Goal: Task Accomplishment & Management: Manage account settings

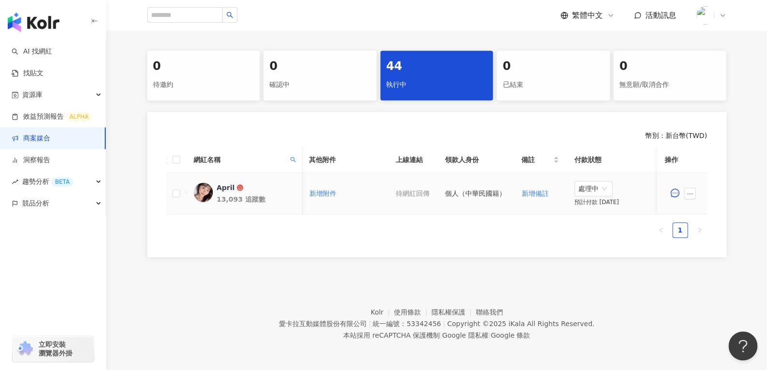
scroll to position [0, 236]
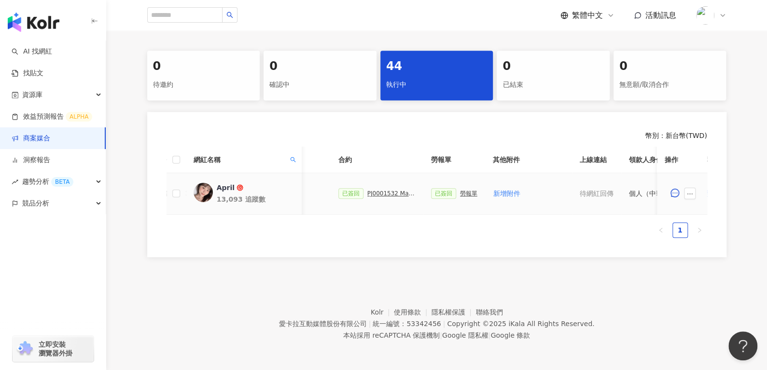
click at [388, 193] on div "PJ0001532 Maybelline_202506_skyhigh_小黑霸眼線液" at bounding box center [391, 193] width 48 height 7
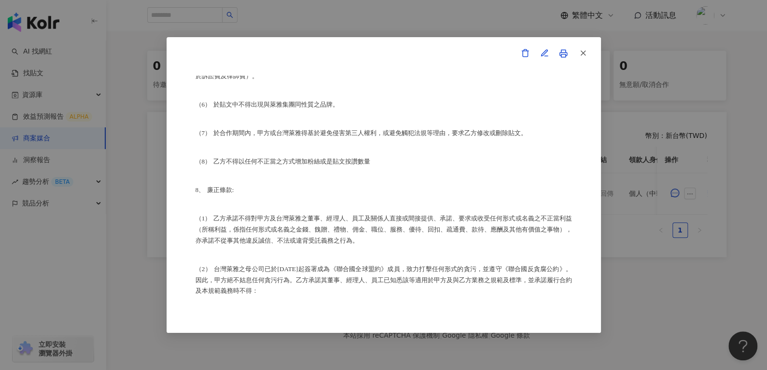
scroll to position [1131, 0]
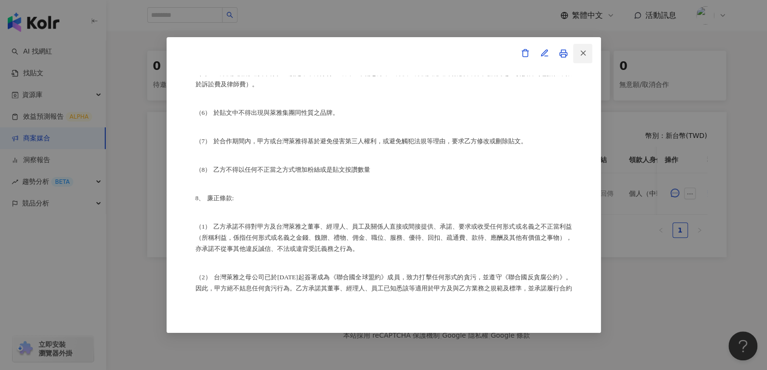
click at [583, 53] on icon "button" at bounding box center [583, 53] width 9 height 9
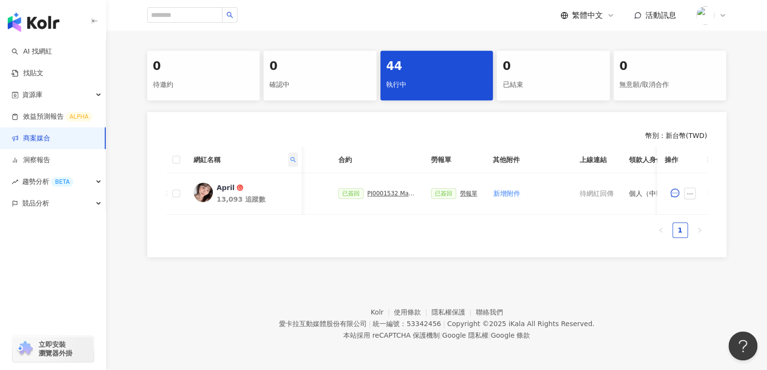
click at [294, 160] on span at bounding box center [293, 160] width 10 height 14
drag, startPoint x: 241, startPoint y: 185, endPoint x: 137, endPoint y: 197, distance: 105.4
click at [137, 185] on body "AI 找網紅 找貼文 資源庫 效益預測報告 ALPHA 商案媒合 洞察報告 趨勢分析 BETA 競品分析 立即安裝 瀏覽器外掛 繁體中文 活動訊息 活動列表 …" at bounding box center [383, 0] width 767 height 370
paste input "text"
type input "**"
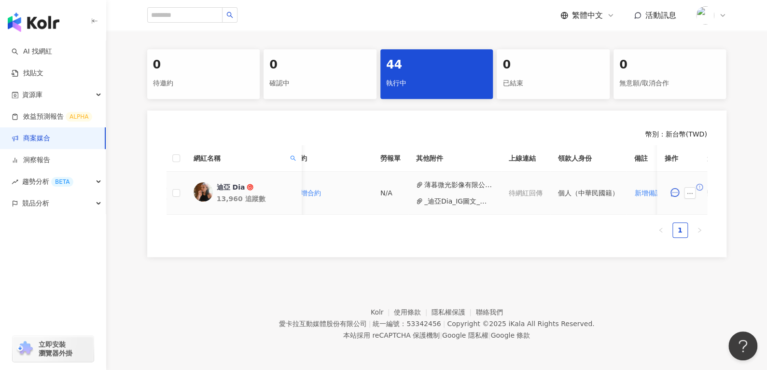
scroll to position [0, 392]
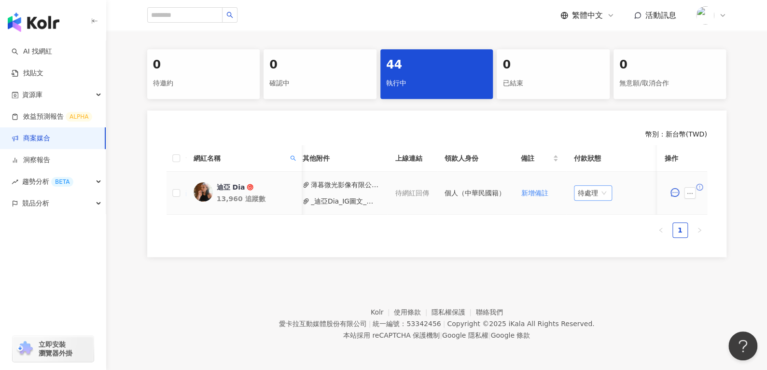
click at [578, 194] on span "待處理" at bounding box center [593, 193] width 30 height 14
click at [582, 226] on div "處理中" at bounding box center [589, 228] width 27 height 11
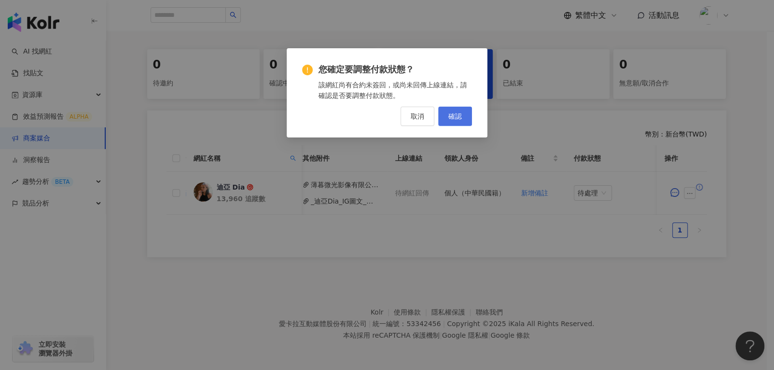
click at [454, 107] on button "確認" at bounding box center [455, 116] width 34 height 19
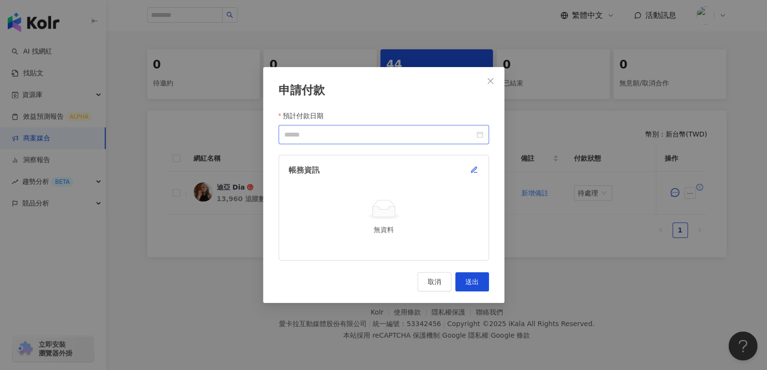
click at [483, 134] on div at bounding box center [383, 134] width 210 height 19
click at [489, 78] on icon "close" at bounding box center [490, 81] width 8 height 8
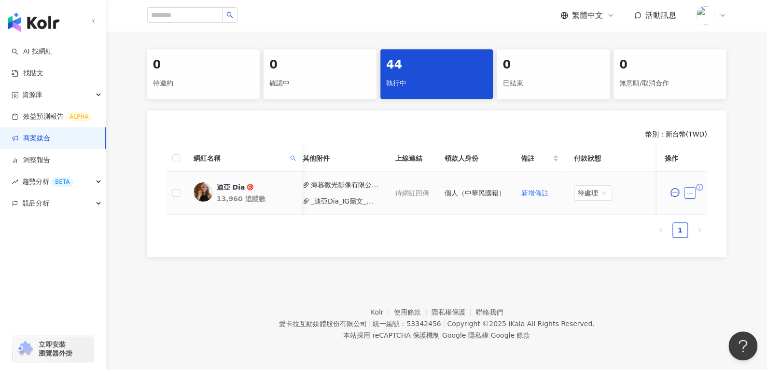
click at [688, 193] on icon "ellipsis" at bounding box center [689, 193] width 7 height 7
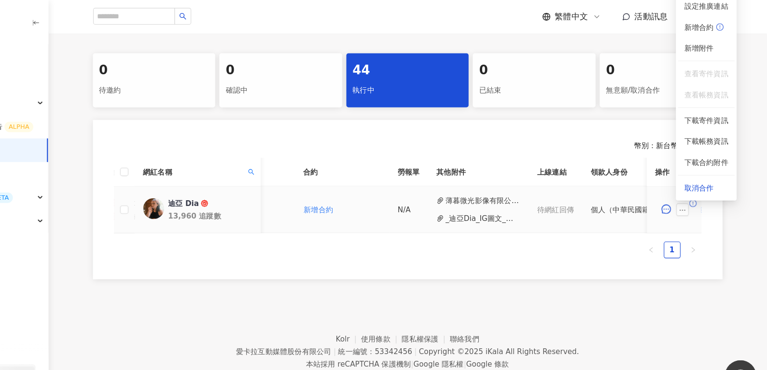
scroll to position [0, 261]
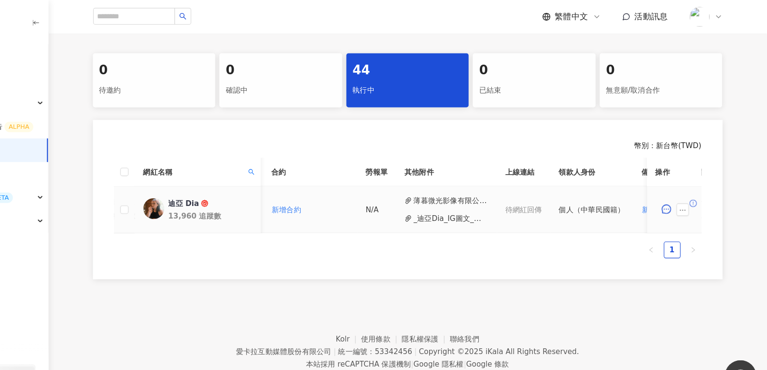
click at [442, 184] on button "薄暮微光影像有限公司_存摺封面.jpg" at bounding box center [476, 185] width 69 height 11
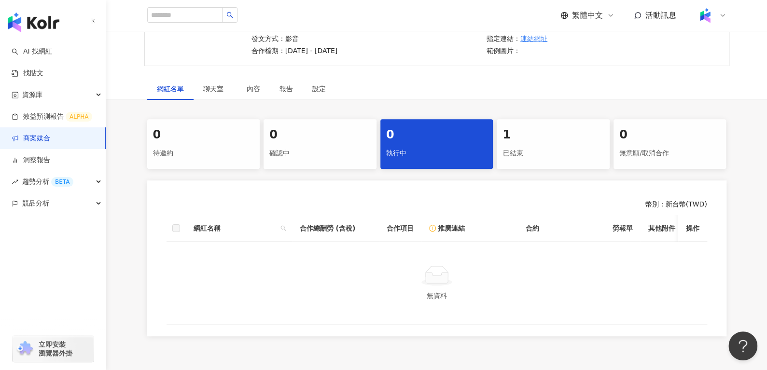
scroll to position [117, 0]
click at [514, 142] on div "1 已結束" at bounding box center [553, 144] width 113 height 50
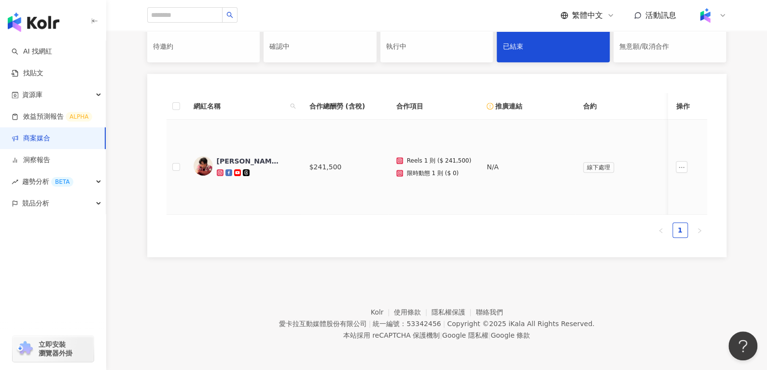
scroll to position [229, 0]
click at [680, 164] on icon "ellipsis" at bounding box center [682, 167] width 7 height 7
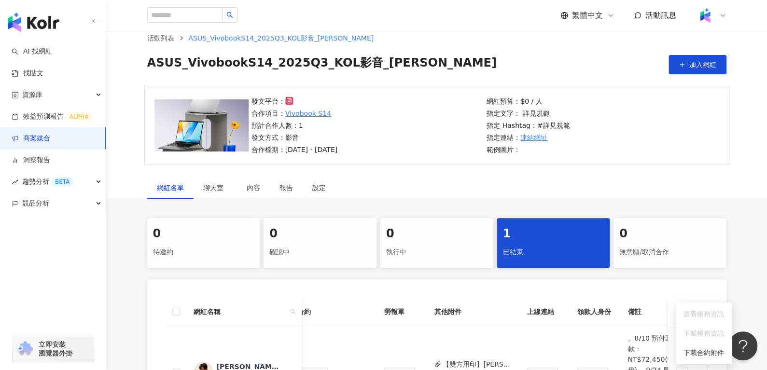
scroll to position [0, 0]
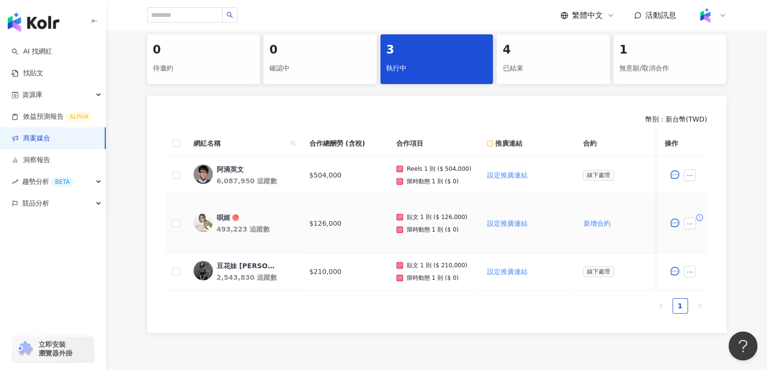
scroll to position [202, 0]
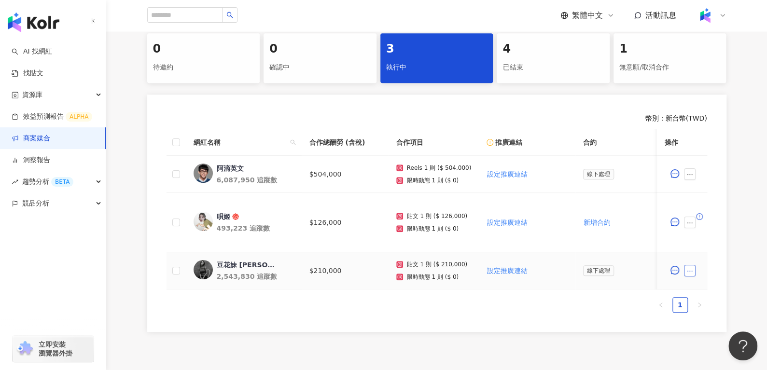
click at [691, 266] on button "button" at bounding box center [690, 271] width 12 height 12
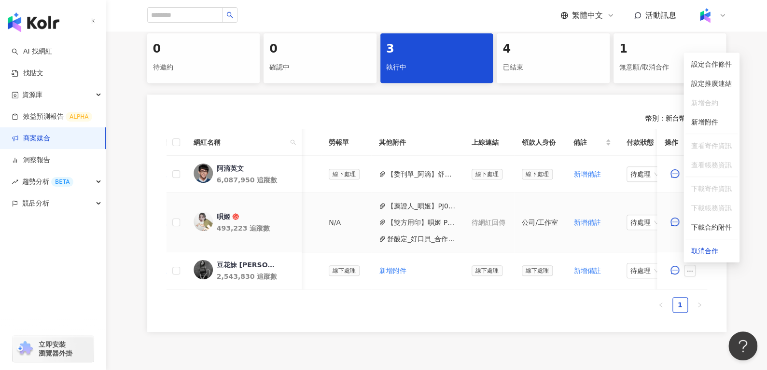
scroll to position [0, 346]
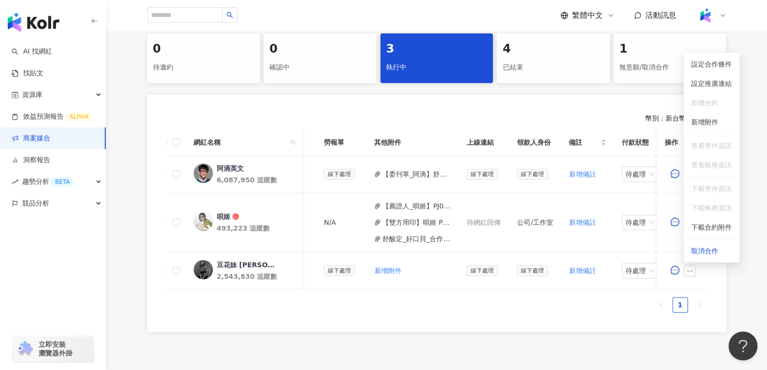
click at [515, 304] on ul "1" at bounding box center [436, 304] width 541 height 15
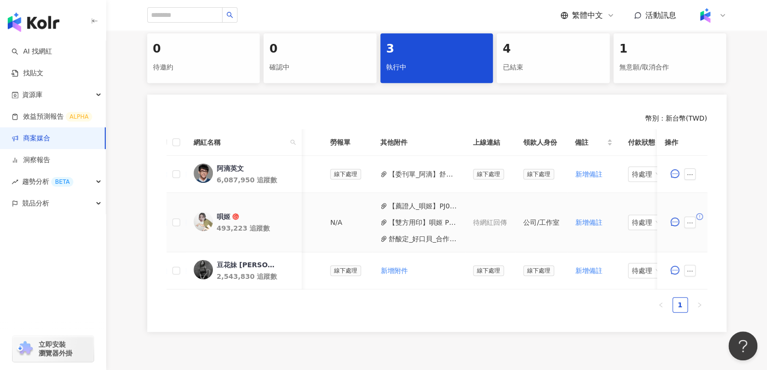
scroll to position [0, 391]
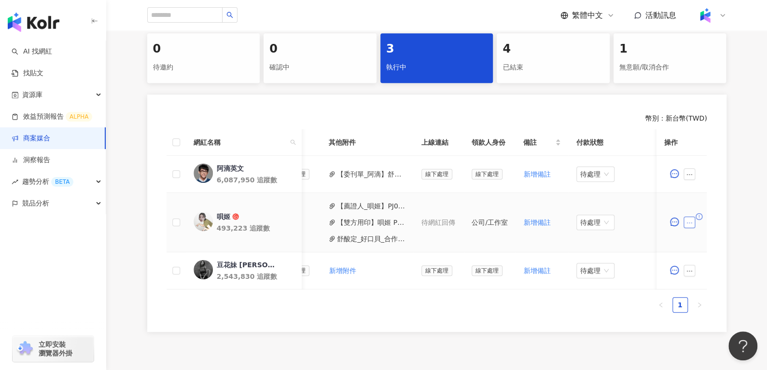
click at [692, 217] on button "button" at bounding box center [690, 223] width 12 height 12
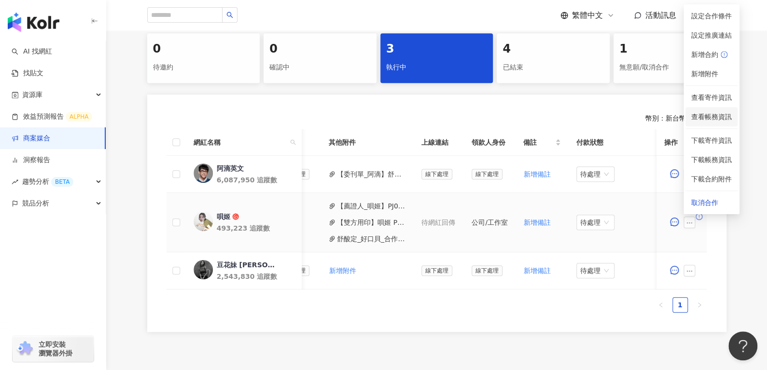
click at [700, 119] on span "查看帳務資訊" at bounding box center [711, 116] width 41 height 11
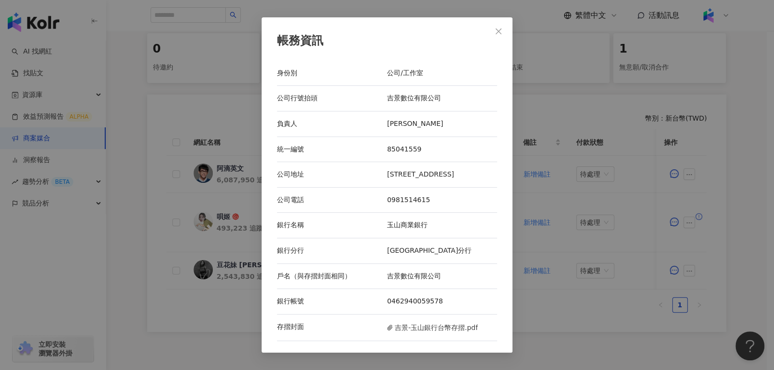
click at [500, 31] on icon "close" at bounding box center [499, 32] width 8 height 8
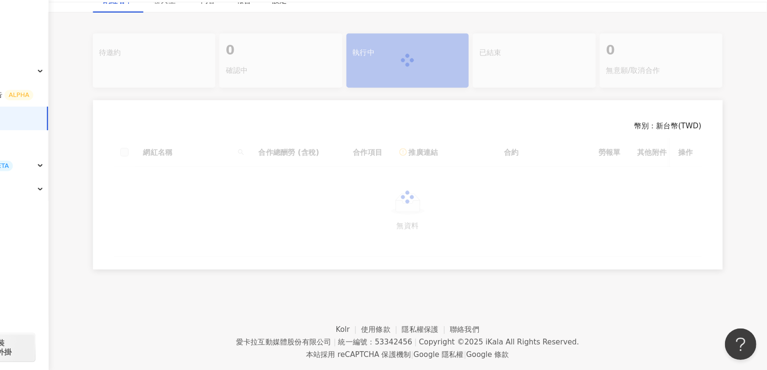
scroll to position [202, 0]
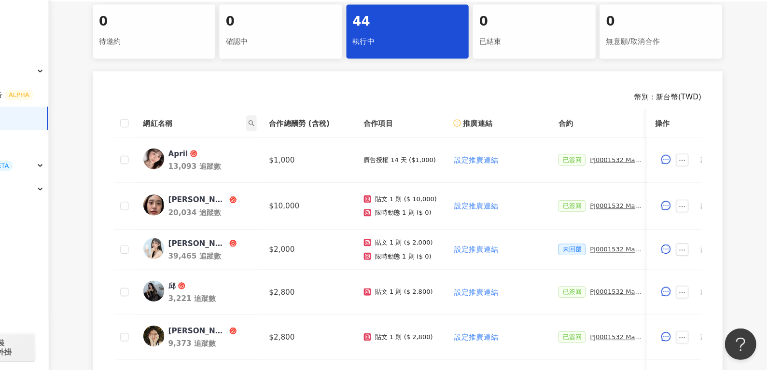
click at [295, 139] on span at bounding box center [293, 142] width 10 height 14
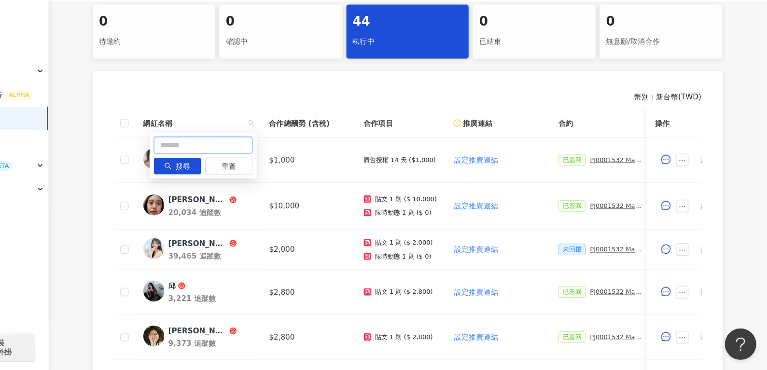
click at [228, 157] on input "text" at bounding box center [248, 162] width 91 height 15
type input "**"
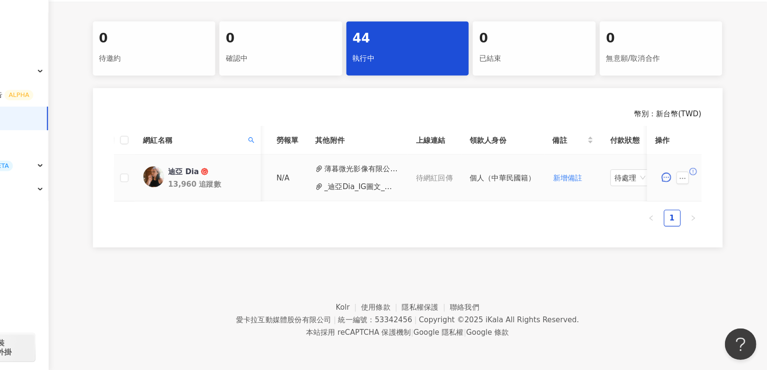
scroll to position [0, 392]
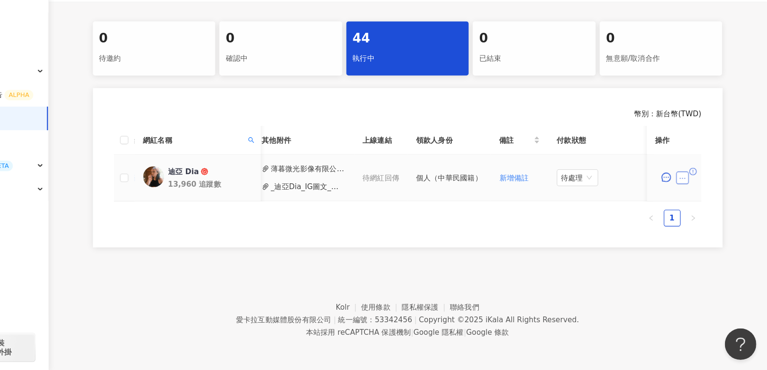
click at [686, 190] on icon "ellipsis" at bounding box center [689, 193] width 7 height 7
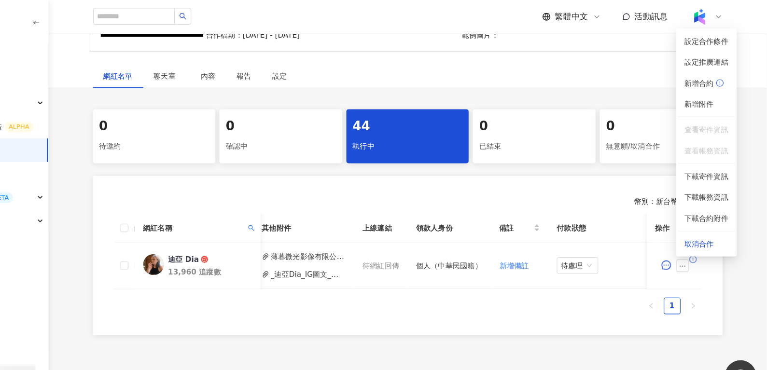
click at [742, 194] on div "0 待邀約 0 確認中 44 執行中 0 已結束 0 無意願/取消合作 幣別 ： 新台幣 ( TWD ) 網紅名稱 合作總酬勞 (含稅) 合作項目 推廣連結 …" at bounding box center [437, 204] width 618 height 208
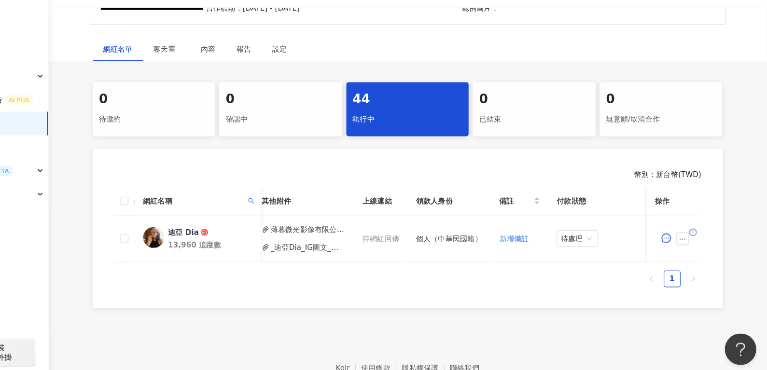
scroll to position [135, 0]
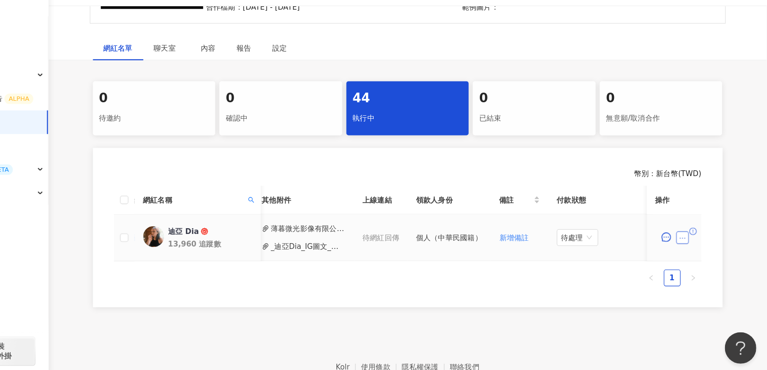
click at [688, 246] on icon "ellipsis" at bounding box center [689, 244] width 7 height 7
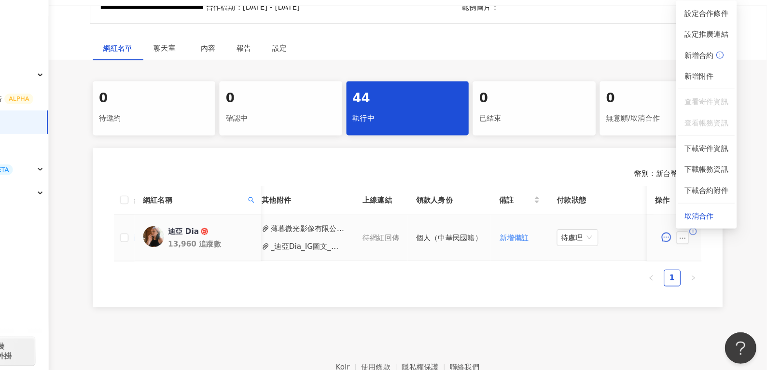
scroll to position [0, 249]
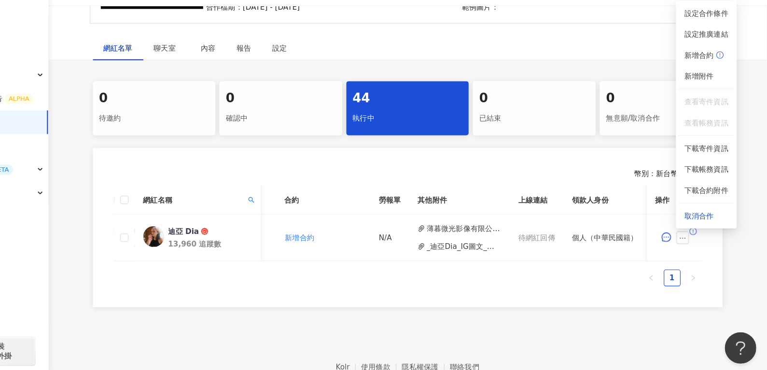
click at [514, 289] on ul "1" at bounding box center [436, 281] width 541 height 15
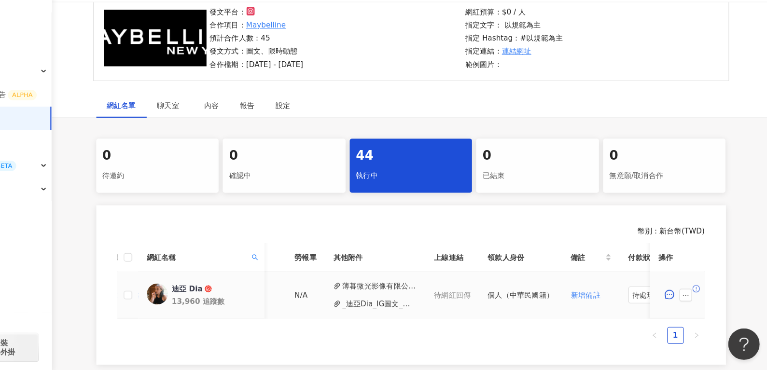
scroll to position [0, 392]
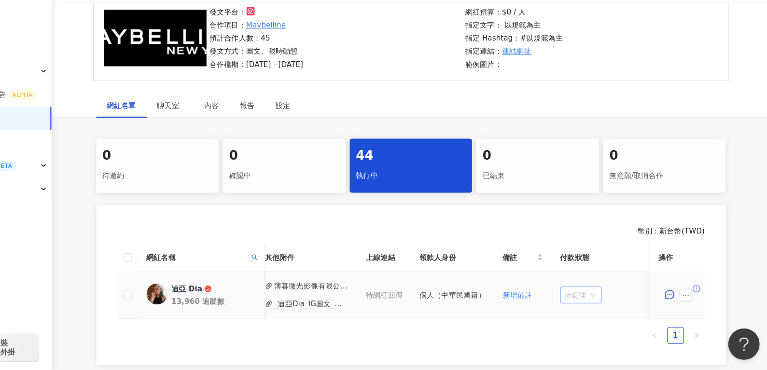
click at [597, 303] on span "待處理" at bounding box center [593, 300] width 30 height 14
click at [593, 336] on div "處理中" at bounding box center [589, 336] width 27 height 11
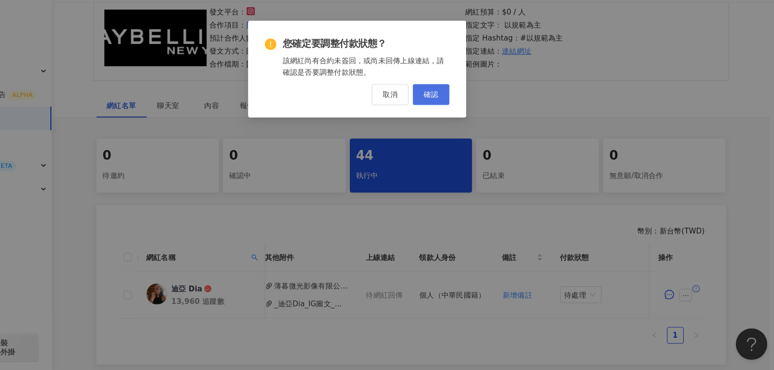
click at [457, 119] on span "確認" at bounding box center [455, 116] width 14 height 8
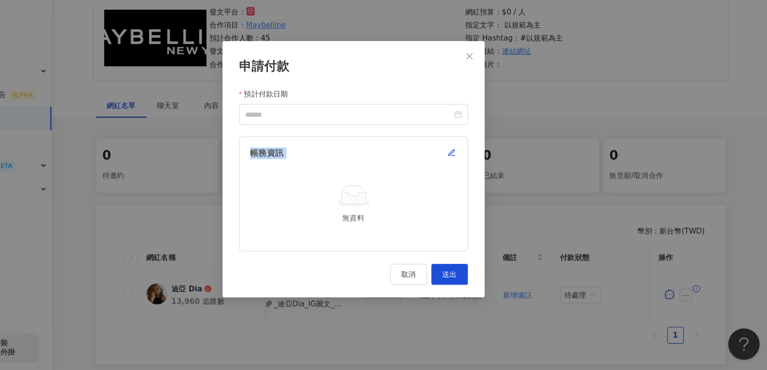
drag, startPoint x: 431, startPoint y: 116, endPoint x: 447, endPoint y: 199, distance: 84.6
click at [447, 199] on form "預計付款日期 帳務資訊 無資料" at bounding box center [383, 186] width 210 height 150
click at [493, 82] on icon "close" at bounding box center [490, 81] width 8 height 8
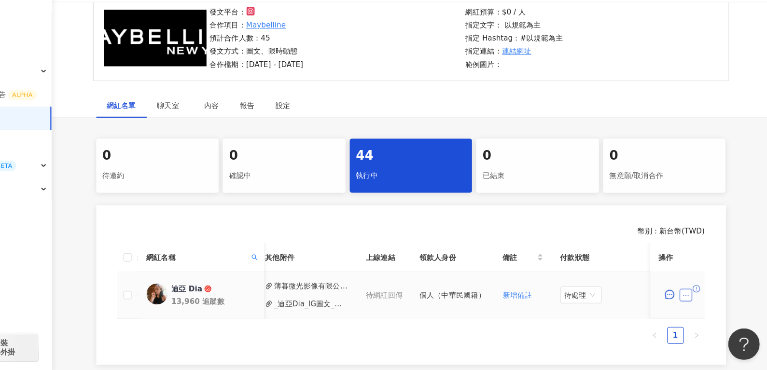
click at [693, 299] on button "button" at bounding box center [690, 301] width 12 height 12
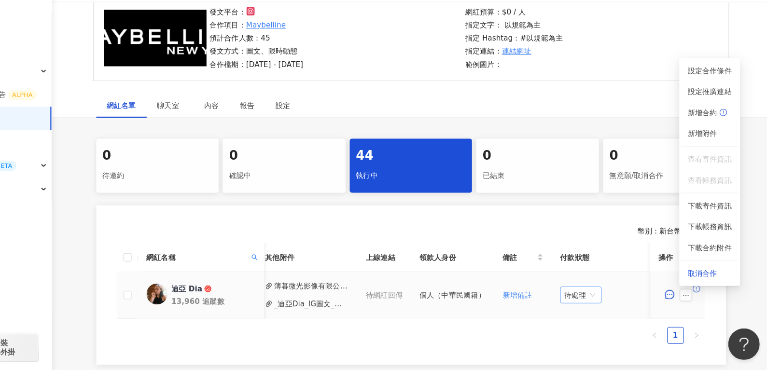
click at [586, 298] on span "待處理" at bounding box center [593, 300] width 30 height 14
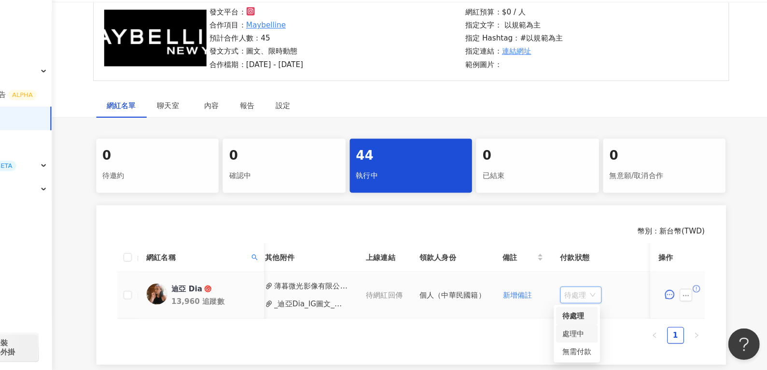
click at [583, 344] on div "處理中" at bounding box center [589, 336] width 39 height 16
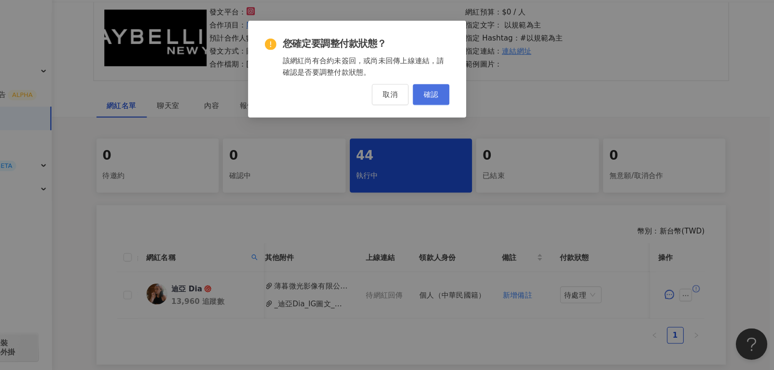
click at [458, 113] on span "確認" at bounding box center [455, 116] width 14 height 8
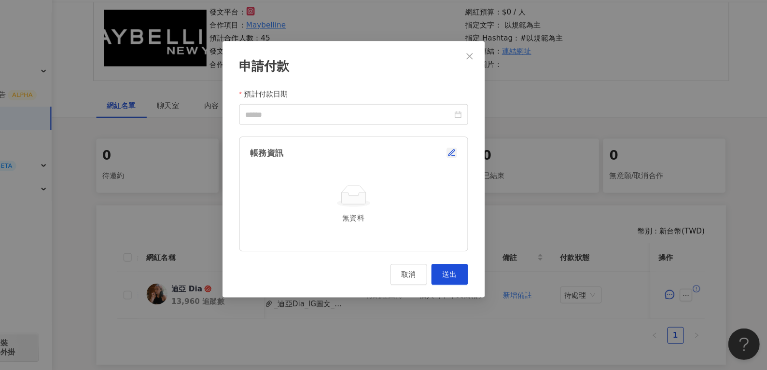
click at [478, 172] on button "button" at bounding box center [474, 170] width 10 height 10
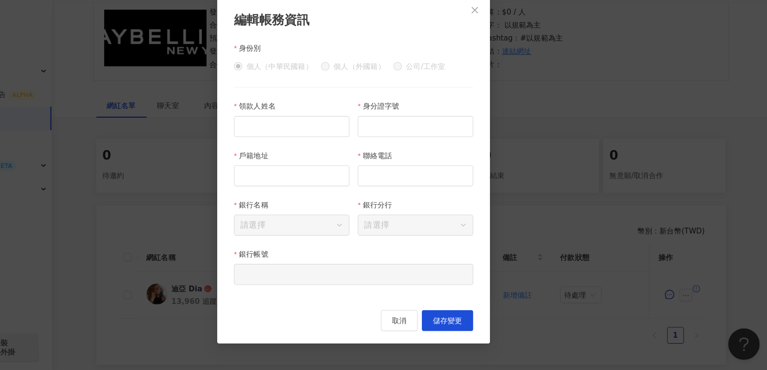
scroll to position [78, 0]
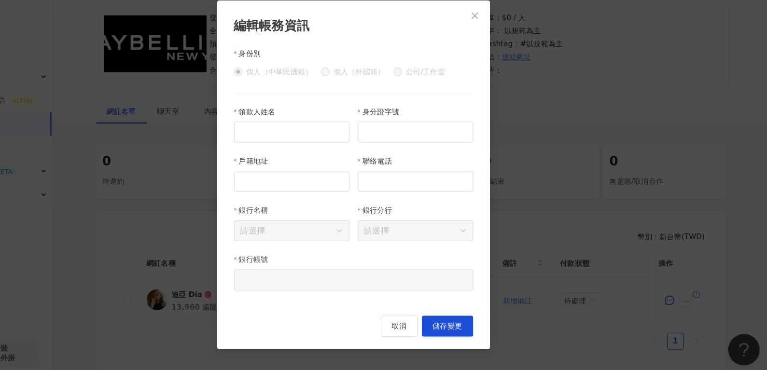
click at [498, 40] on icon "close" at bounding box center [495, 39] width 8 height 8
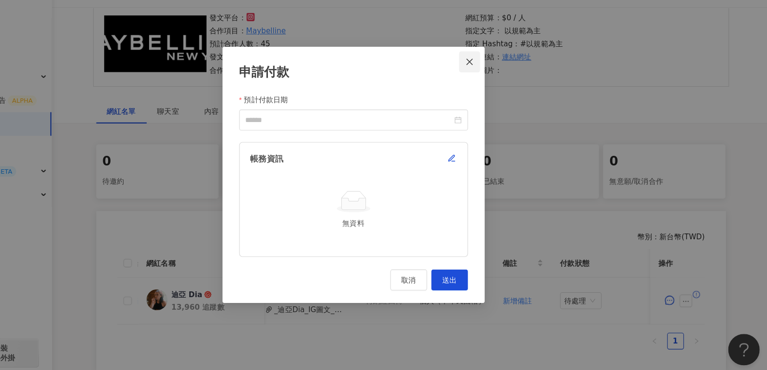
click at [486, 84] on icon "close" at bounding box center [490, 81] width 8 height 8
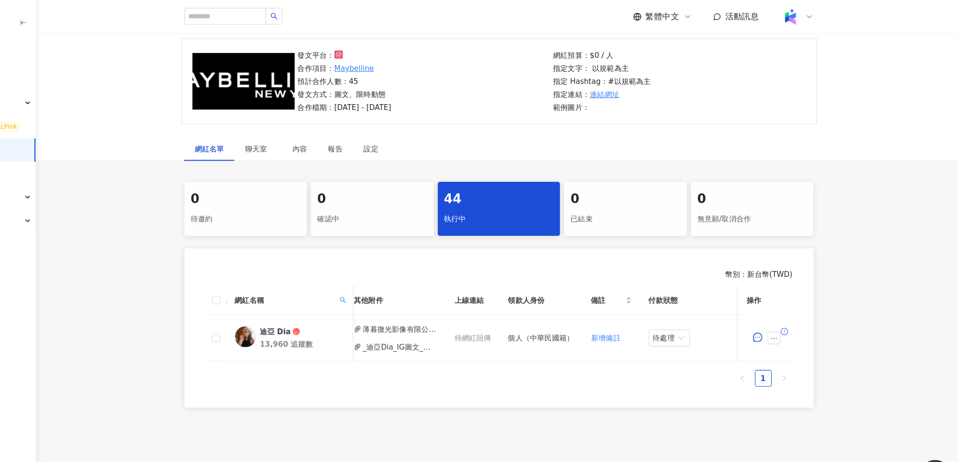
scroll to position [68, 0]
drag, startPoint x: 646, startPoint y: 19, endPoint x: 523, endPoint y: 360, distance: 361.8
click at [523, 357] on ul "1" at bounding box center [532, 348] width 541 height 15
drag, startPoint x: 586, startPoint y: 331, endPoint x: 310, endPoint y: 356, distance: 276.7
click at [310, 356] on div "網紅名稱 合作總酬勞 (含稅) 合作項目 推廣連結 合約 勞報單 其他附件 上線連結 領款人身份 備註 付款狀態 操作 迪亞 Dia 13,960 追蹤數 $…" at bounding box center [532, 310] width 541 height 93
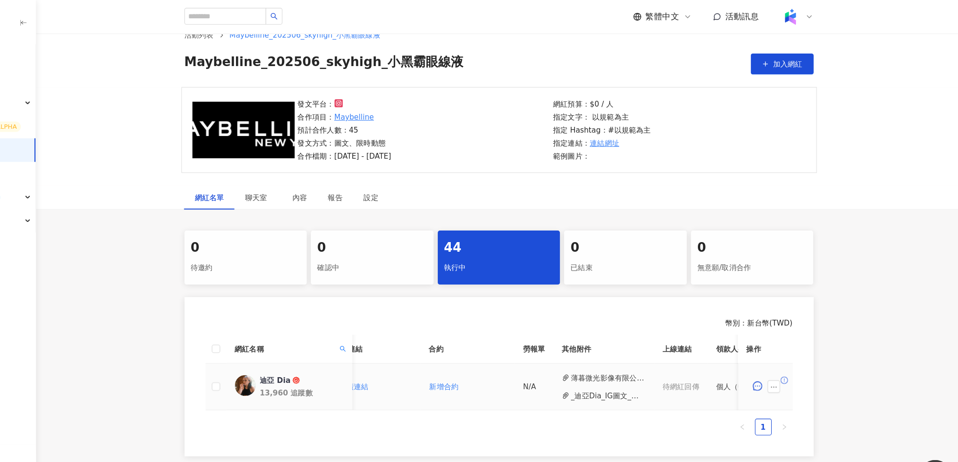
scroll to position [0, 391]
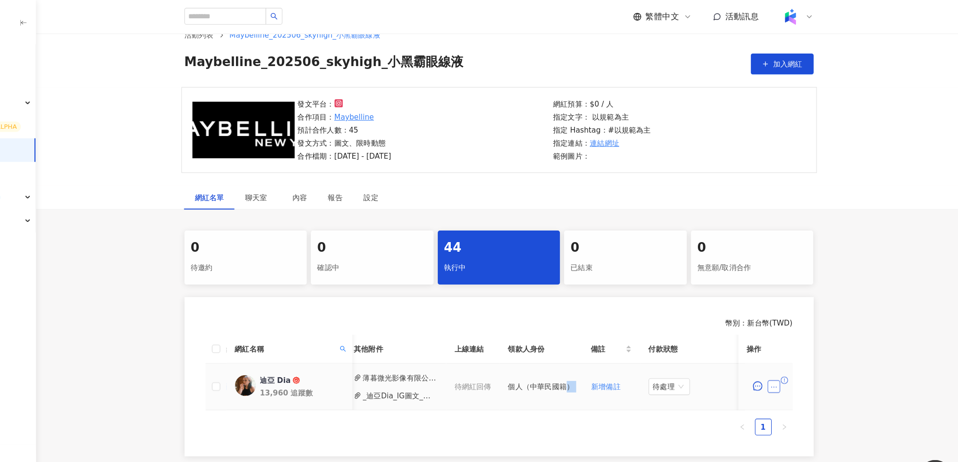
click at [766, 357] on icon "ellipsis" at bounding box center [784, 356] width 5 height 1
click at [674, 354] on span "待處理" at bounding box center [689, 356] width 30 height 14
click at [682, 362] on div "處理中" at bounding box center [685, 392] width 39 height 16
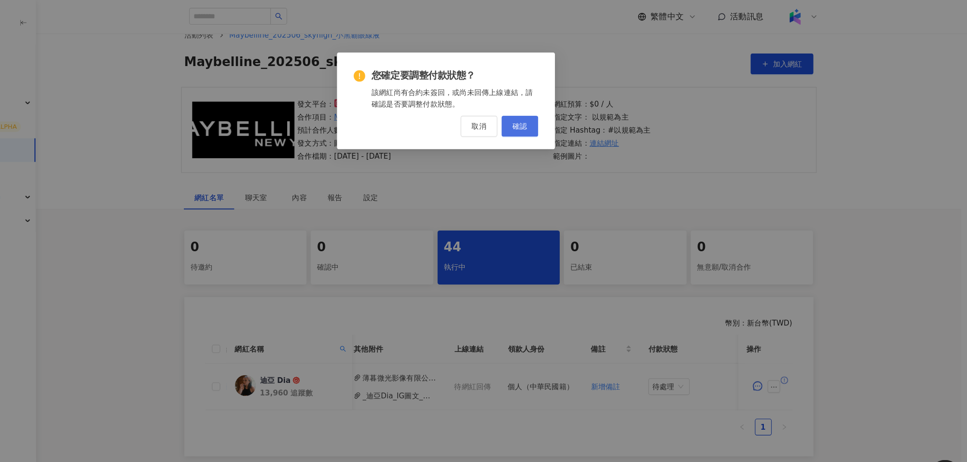
click at [552, 123] on button "確認" at bounding box center [552, 116] width 34 height 19
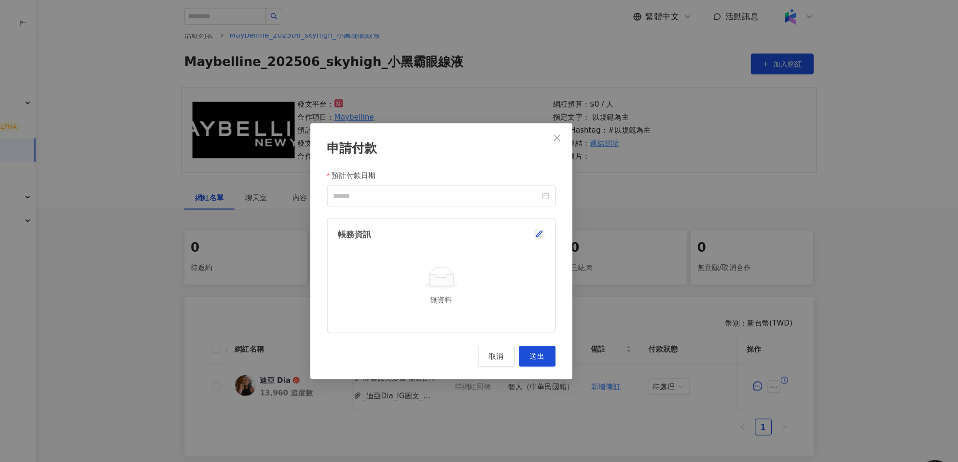
click at [569, 216] on icon "button" at bounding box center [570, 216] width 8 height 8
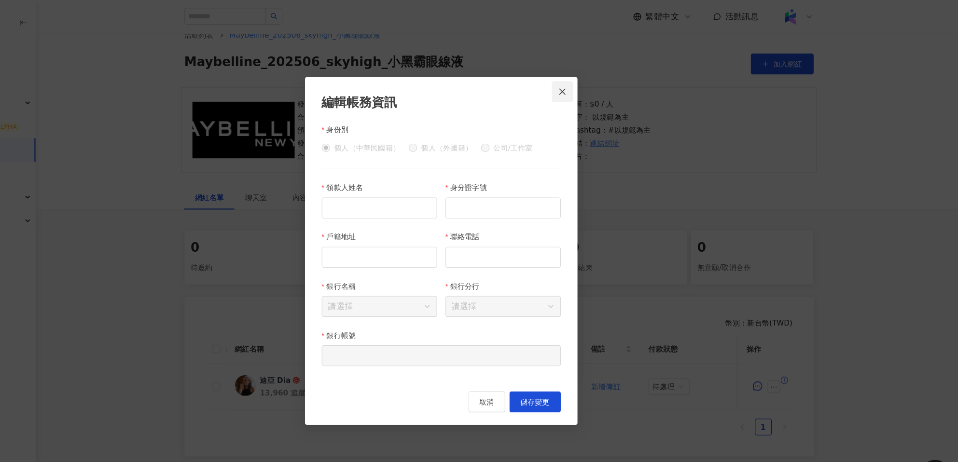
click at [594, 83] on icon "close" at bounding box center [591, 85] width 8 height 8
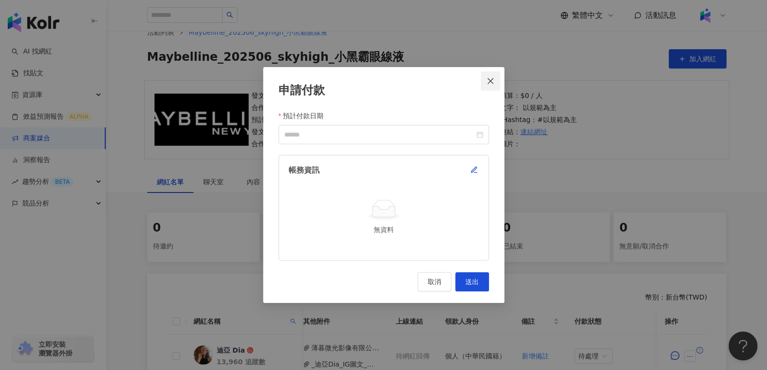
drag, startPoint x: 928, startPoint y: 0, endPoint x: 487, endPoint y: 75, distance: 447.5
click at [487, 75] on button "Close" at bounding box center [490, 80] width 19 height 19
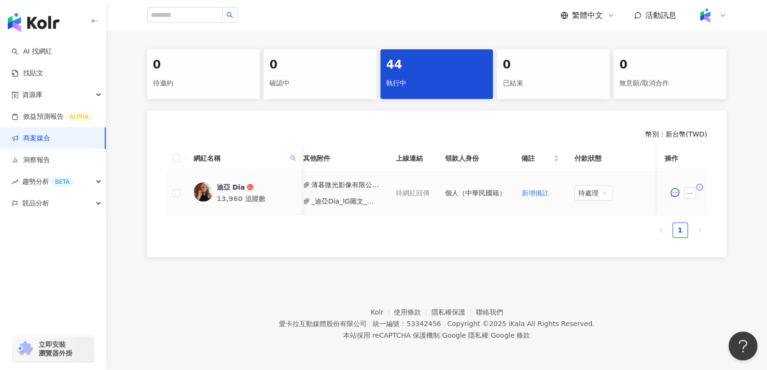
scroll to position [0, 392]
click at [690, 190] on icon "ellipsis" at bounding box center [689, 193] width 7 height 7
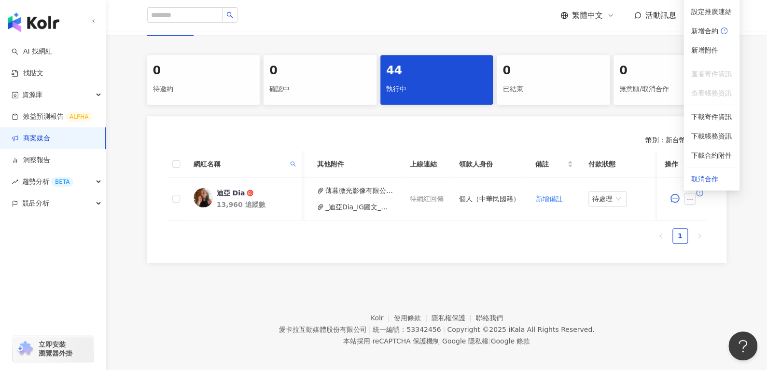
scroll to position [0, 0]
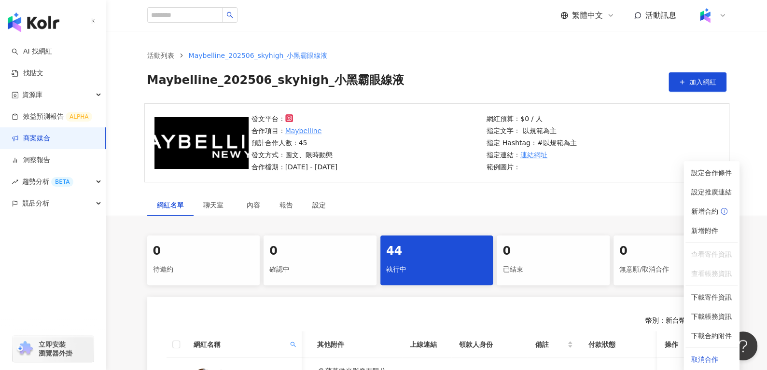
click at [50, 139] on link "商案媒合" at bounding box center [31, 139] width 39 height 10
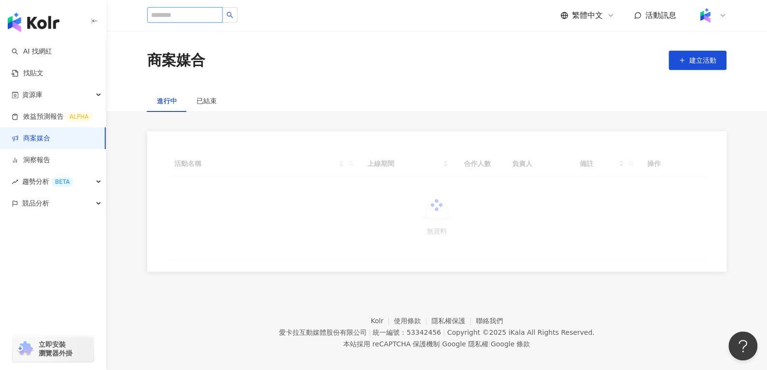
click at [197, 14] on input "search" at bounding box center [184, 14] width 75 height 15
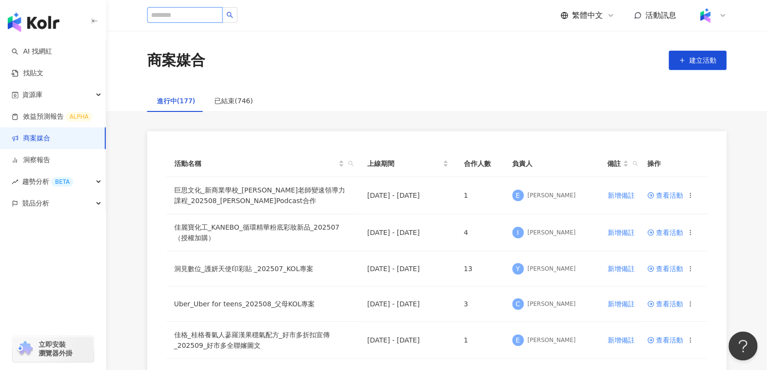
paste input "**********"
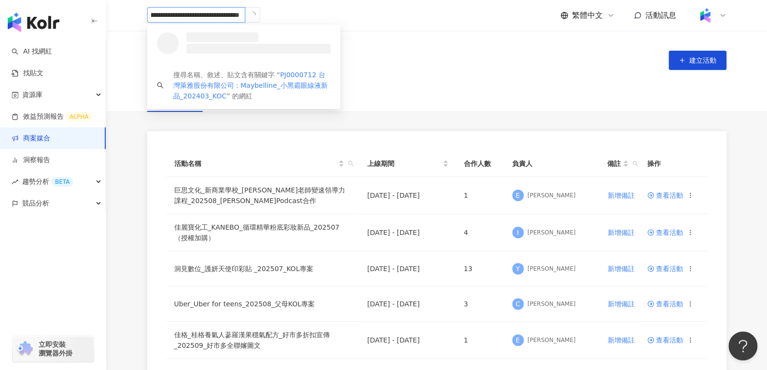
type input "**********"
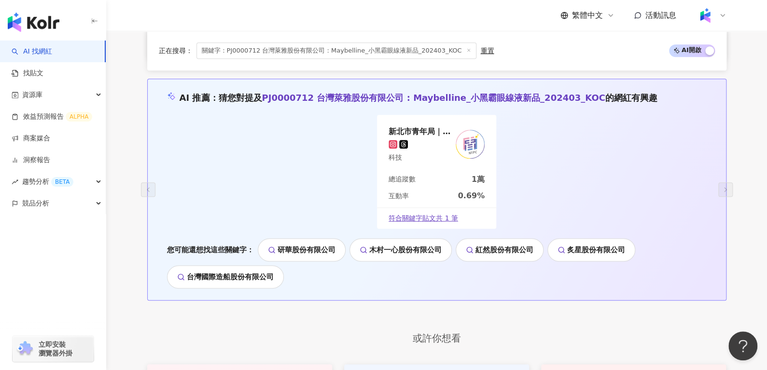
scroll to position [371, 0]
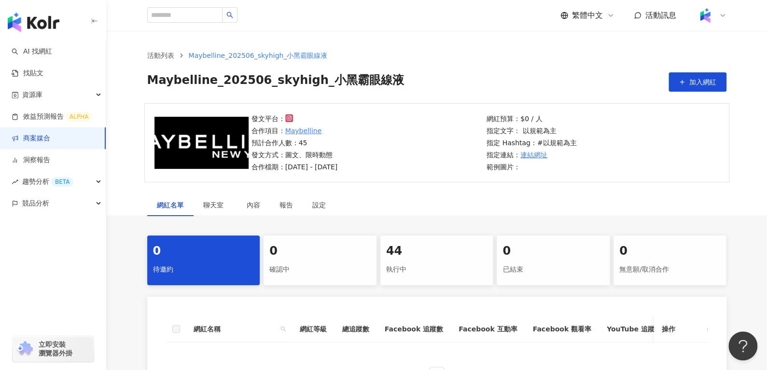
click at [424, 270] on div "執行中" at bounding box center [436, 270] width 101 height 16
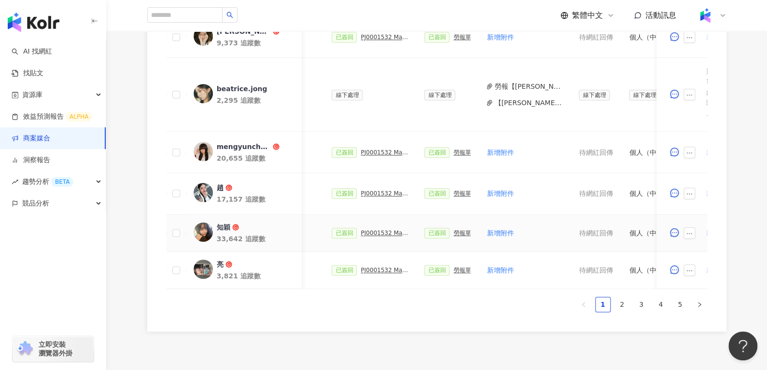
scroll to position [0, 244]
click at [380, 272] on div "PJ0001532 Maybelline_202506_skyhigh_小黑霸眼線液_萊雅合作備忘錄" at bounding box center [385, 270] width 48 height 7
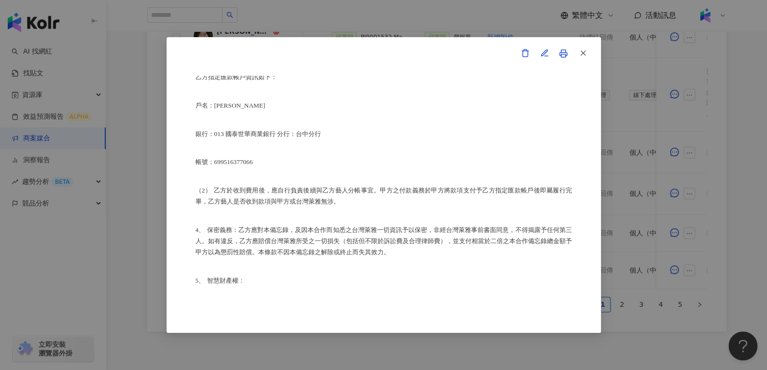
scroll to position [624, 0]
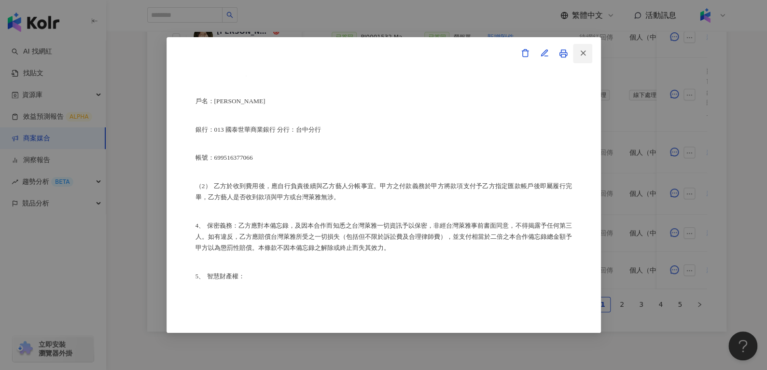
click at [587, 58] on button "button" at bounding box center [582, 53] width 19 height 19
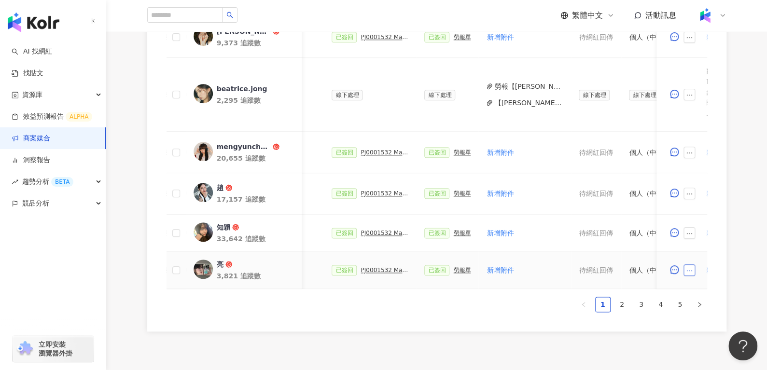
click at [687, 271] on icon "ellipsis" at bounding box center [689, 270] width 7 height 7
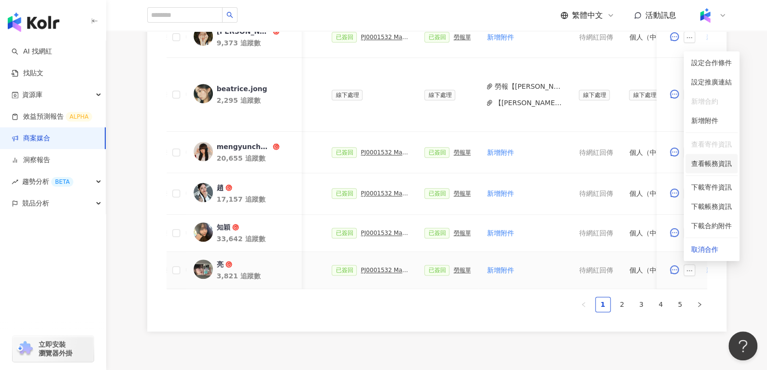
click at [705, 168] on span "查看帳務資訊" at bounding box center [711, 163] width 41 height 11
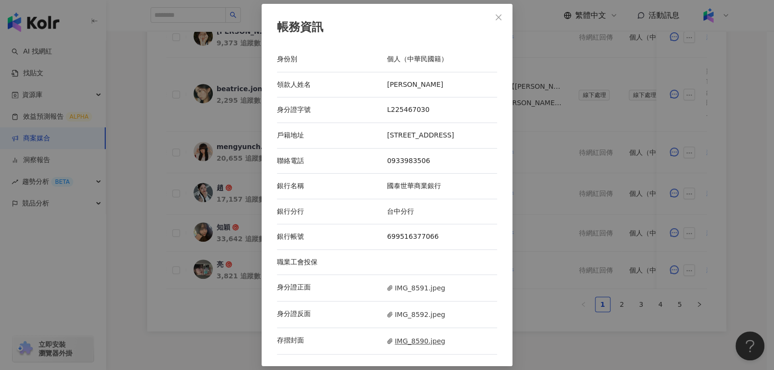
click at [402, 343] on span "IMG_8590.jpeg" at bounding box center [416, 341] width 58 height 11
click at [495, 20] on button "Close" at bounding box center [498, 17] width 19 height 19
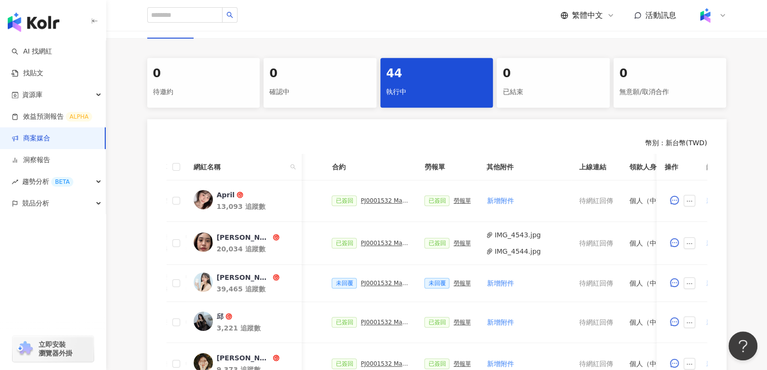
scroll to position [178, 0]
click at [290, 164] on icon "search" at bounding box center [293, 167] width 6 height 6
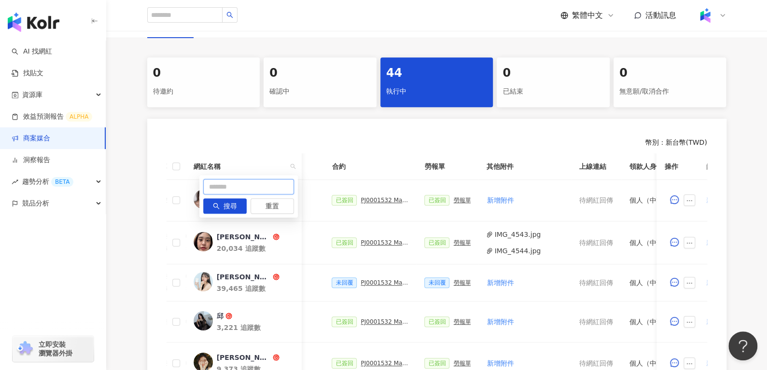
click at [251, 180] on input "text" at bounding box center [248, 186] width 91 height 15
type input "**"
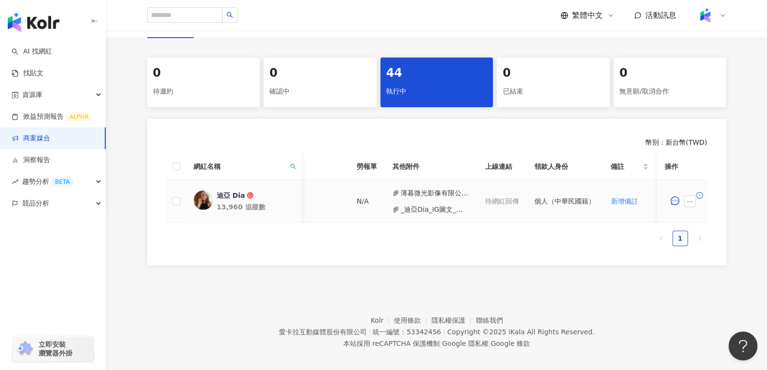
scroll to position [0, 303]
click at [224, 194] on div "迪亞 Dia" at bounding box center [230, 196] width 28 height 10
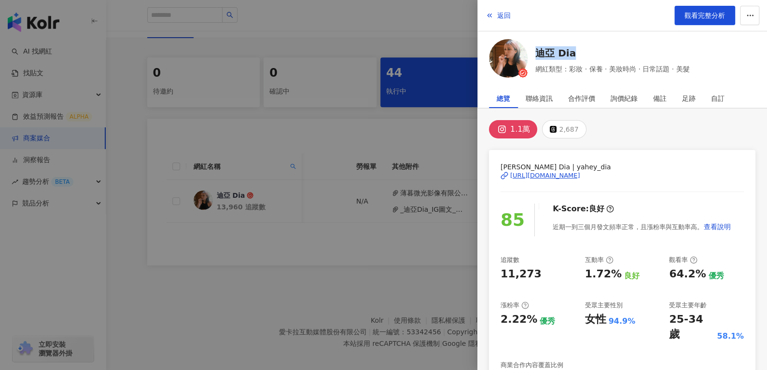
drag, startPoint x: 535, startPoint y: 39, endPoint x: 577, endPoint y: 43, distance: 42.2
click at [577, 43] on div "迪亞 Dia 網紅類型：彩妝 · 保養 · 美妝時尚 · 日常話題 · 美髮" at bounding box center [622, 60] width 266 height 42
copy link "迪亞 Dia"
